Goal: Information Seeking & Learning: Check status

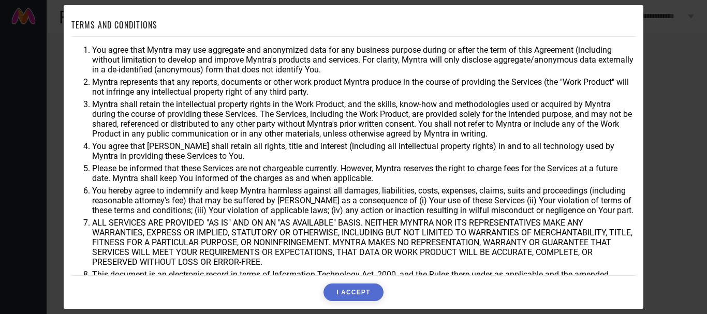
click at [347, 294] on button "I ACCEPT" at bounding box center [352, 293] width 59 height 18
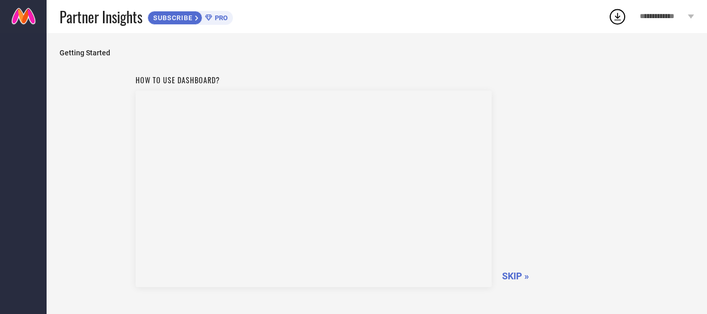
click at [515, 277] on span "SKIP »" at bounding box center [515, 276] width 27 height 11
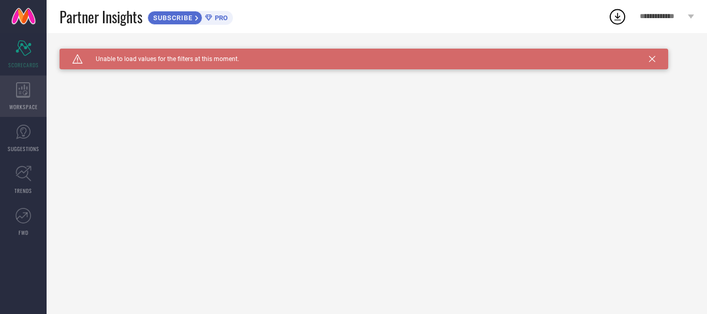
click at [27, 94] on icon at bounding box center [23, 90] width 14 height 16
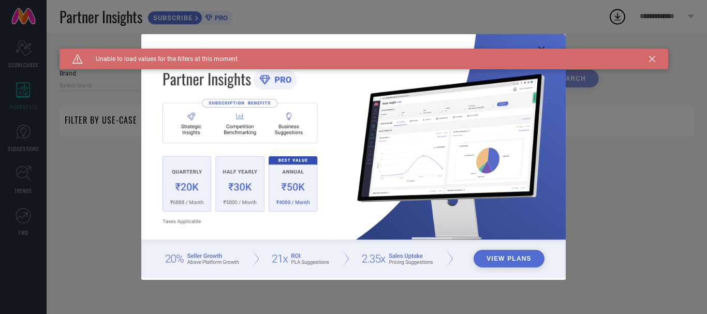
type input "1 STOP FASHION"
type input "All"
